Goal: Task Accomplishment & Management: Use online tool/utility

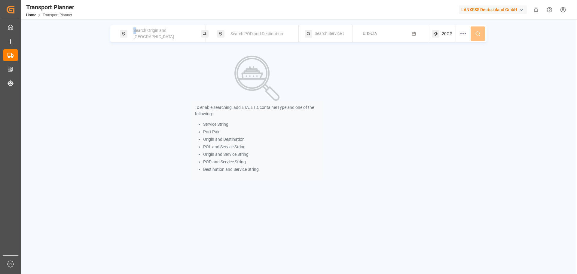
click at [136, 32] on span "Search Origin and [GEOGRAPHIC_DATA]" at bounding box center [153, 33] width 41 height 11
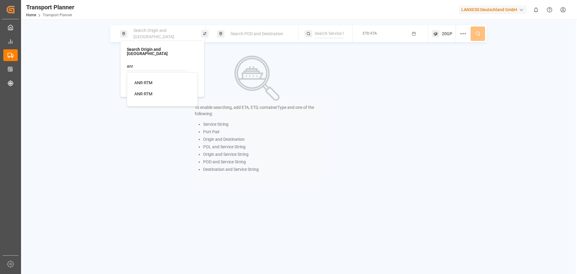
click at [157, 81] on div "ANR-RTM" at bounding box center [163, 83] width 58 height 6
type input "ANR-RTM"
click at [246, 38] on div "Search POD and Destination" at bounding box center [259, 33] width 65 height 11
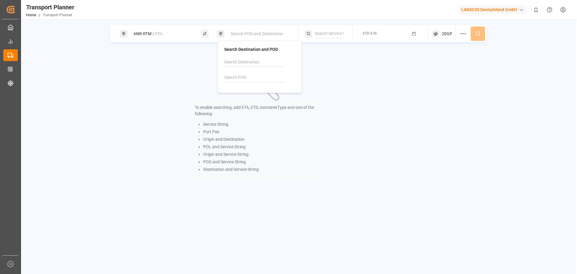
click at [235, 83] on div at bounding box center [259, 72] width 71 height 29
click at [238, 79] on input at bounding box center [254, 77] width 60 height 9
click at [250, 92] on b "MXVER" at bounding box center [247, 93] width 14 height 5
type input "MXVER"
click at [396, 31] on button "ETD-ETA" at bounding box center [391, 34] width 68 height 12
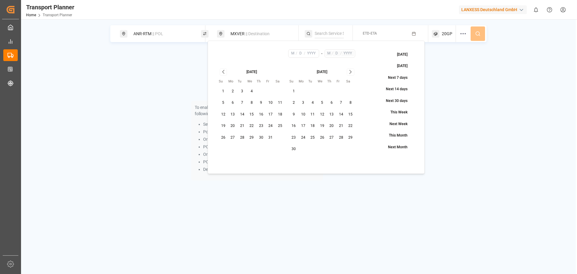
click at [269, 114] on button "17" at bounding box center [271, 115] width 10 height 10
type input "10"
type input "17"
type input "2025"
click at [231, 113] on button "13" at bounding box center [233, 115] width 10 height 10
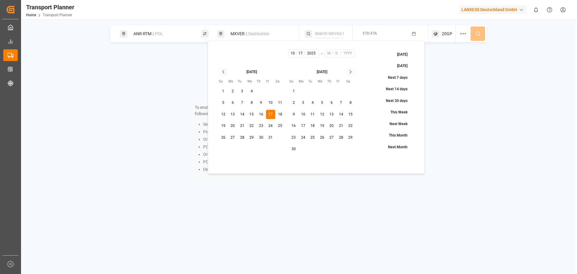
type input "13"
type input "10"
type input "17"
type input "2025"
click at [232, 113] on button "13" at bounding box center [233, 115] width 10 height 10
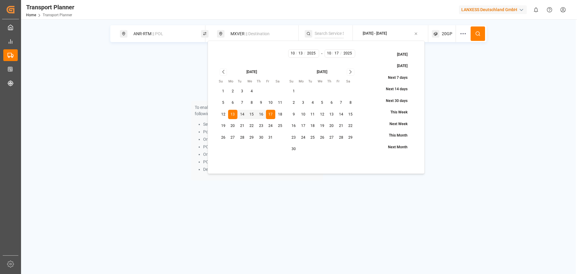
click at [232, 113] on button "13" at bounding box center [233, 115] width 10 height 10
click at [233, 114] on button "13" at bounding box center [233, 115] width 10 height 10
click at [235, 120] on tbody "1 2 3 4 5 6 7 8 9 10 11 12 13 14 15 16 17 18 19 20 21 22 23 24 25 26 27 28 29 3…" at bounding box center [252, 113] width 66 height 58
click at [232, 124] on button "20" at bounding box center [233, 126] width 10 height 10
type input "20"
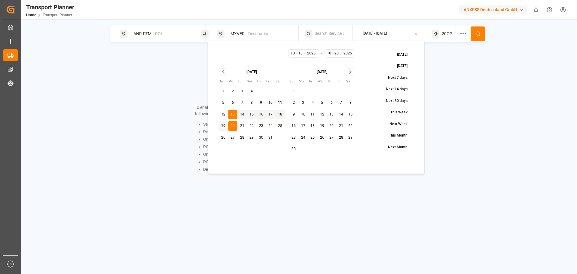
click at [234, 114] on button "13" at bounding box center [233, 115] width 10 height 10
click at [350, 72] on icon "Go to next month" at bounding box center [350, 71] width 7 height 7
click at [324, 137] on button "31" at bounding box center [323, 138] width 10 height 10
type input "12"
type input "31"
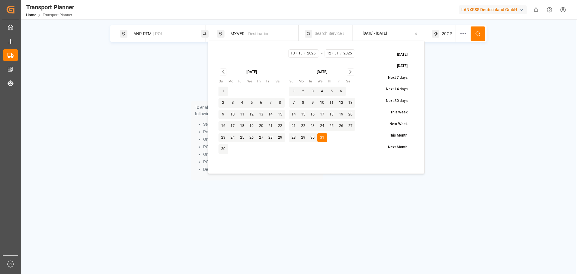
click at [482, 31] on button at bounding box center [478, 33] width 14 height 14
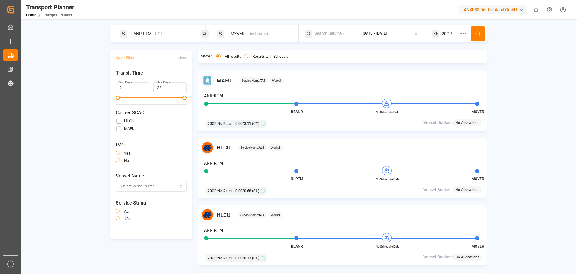
click at [252, 59] on div "Results with Schedule" at bounding box center [266, 57] width 45 height 6
click at [244, 56] on button "Results with Schedule" at bounding box center [246, 56] width 4 height 4
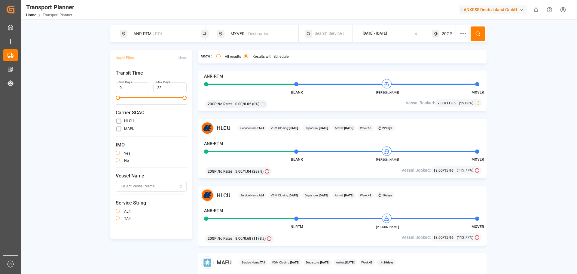
scroll to position [722, 0]
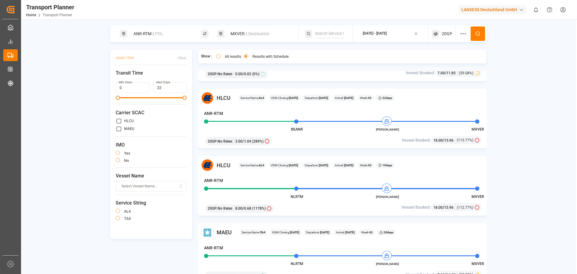
click at [426, 174] on div "HLCU Service Name: AL4 VGM Closing: [DATE] Departure: [DATE] Arrival: [DATE] We…" at bounding box center [342, 186] width 289 height 60
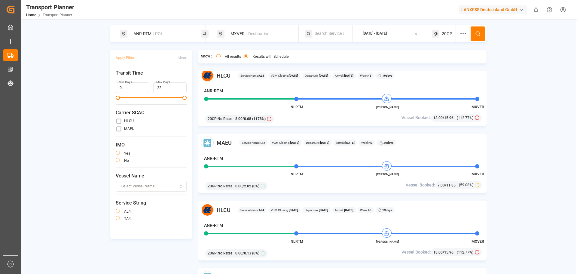
scroll to position [812, 0]
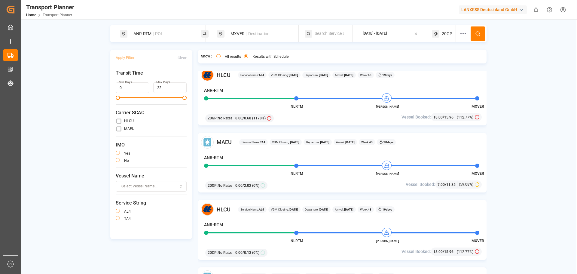
click at [342, 179] on div "MAEU Service Name: TA4 VGM Closing: [DATE] Departure: [DATE] Arrival: [DATE] We…" at bounding box center [342, 163] width 289 height 60
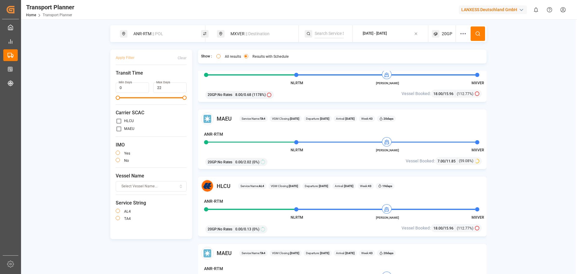
scroll to position [842, 0]
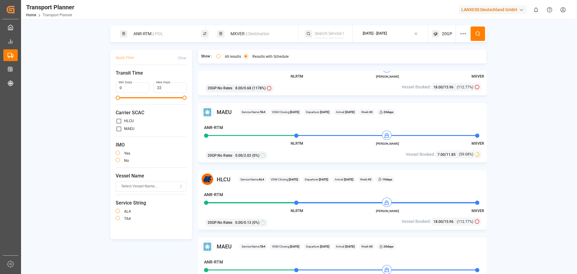
click at [387, 31] on div "[DATE] - [DATE]" at bounding box center [375, 33] width 24 height 5
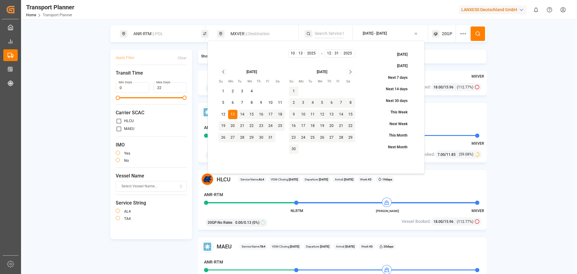
click at [272, 116] on button "17" at bounding box center [271, 115] width 10 height 10
type input "10"
type input "17"
click at [271, 115] on button "17" at bounding box center [271, 115] width 10 height 10
type input "17"
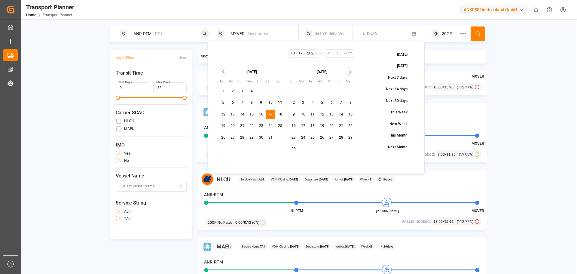
click at [348, 70] on icon "Go to next month" at bounding box center [350, 71] width 7 height 7
click at [322, 140] on button "31" at bounding box center [323, 138] width 10 height 10
type input "12"
type input "31"
type input "2025"
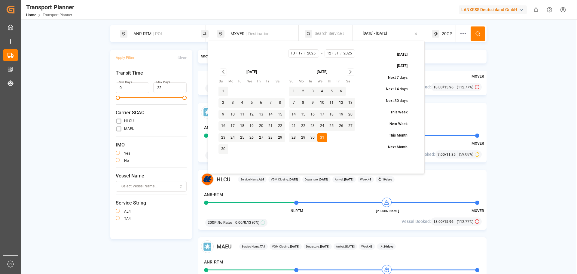
click at [475, 36] on button at bounding box center [478, 33] width 14 height 14
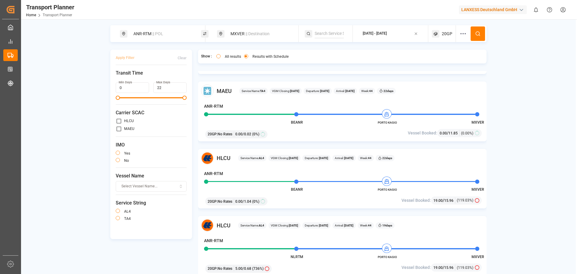
scroll to position [842, 0]
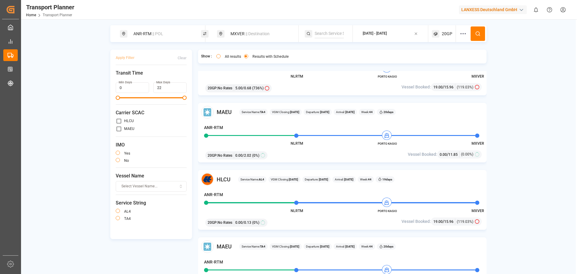
click at [356, 192] on div "ANR-RTM" at bounding box center [340, 196] width 272 height 8
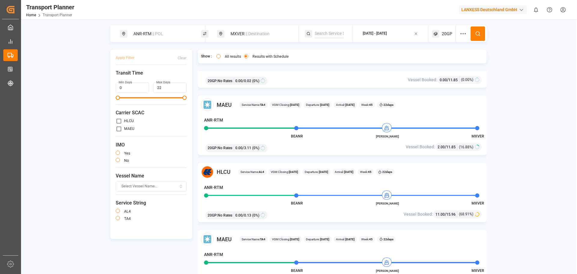
scroll to position [1052, 0]
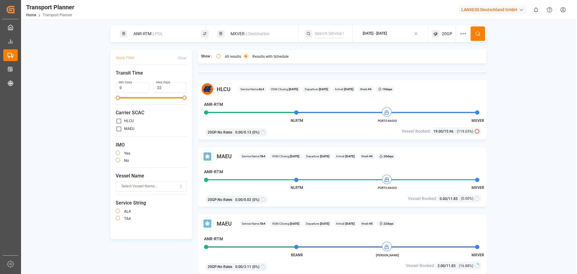
click at [352, 157] on div "Arrival: [DATE]" at bounding box center [345, 156] width 23 height 6
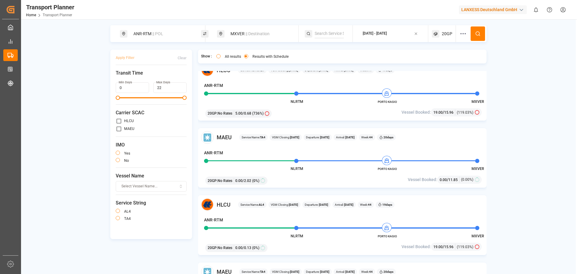
scroll to position [812, 0]
